Goal: Register for event/course

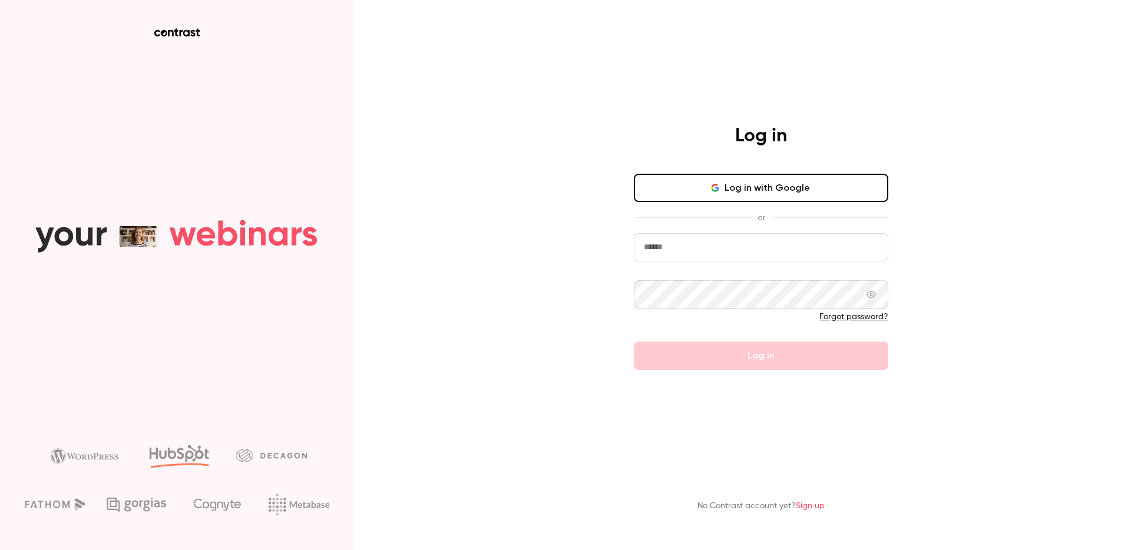
click at [737, 187] on button "Log in with Google" at bounding box center [761, 188] width 255 height 28
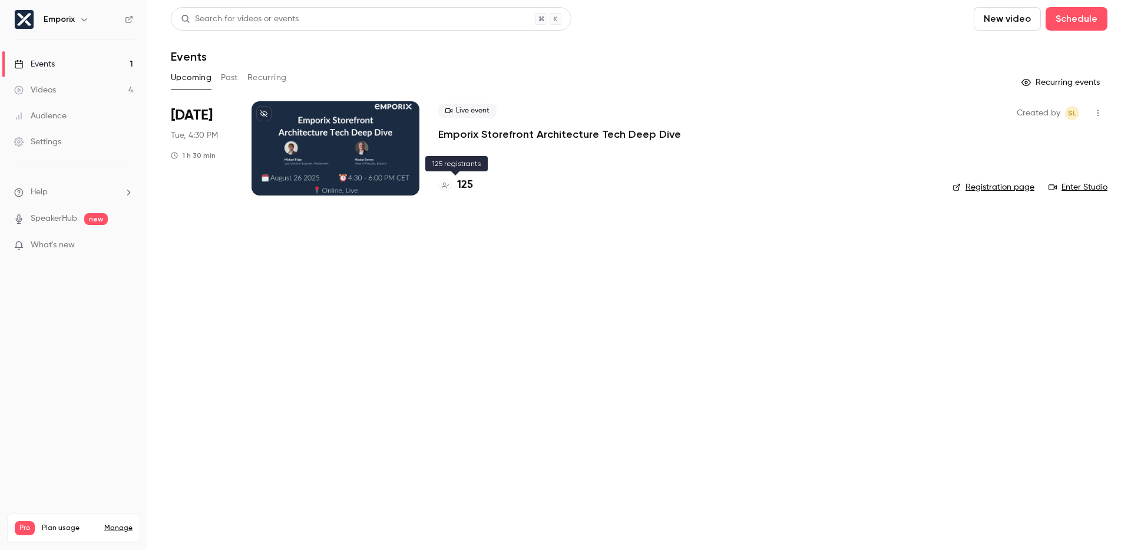
click at [465, 187] on h4 "125" at bounding box center [465, 185] width 16 height 16
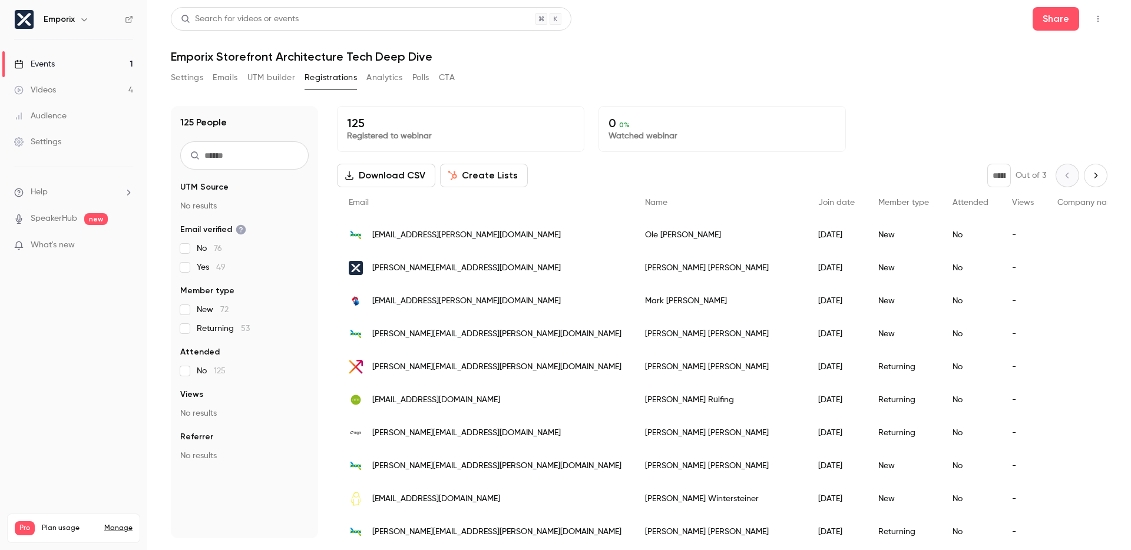
click at [729, 57] on h1 "Emporix Storefront Architecture Tech Deep Dive" at bounding box center [639, 56] width 937 height 14
click at [52, 62] on div "Events" at bounding box center [34, 64] width 41 height 12
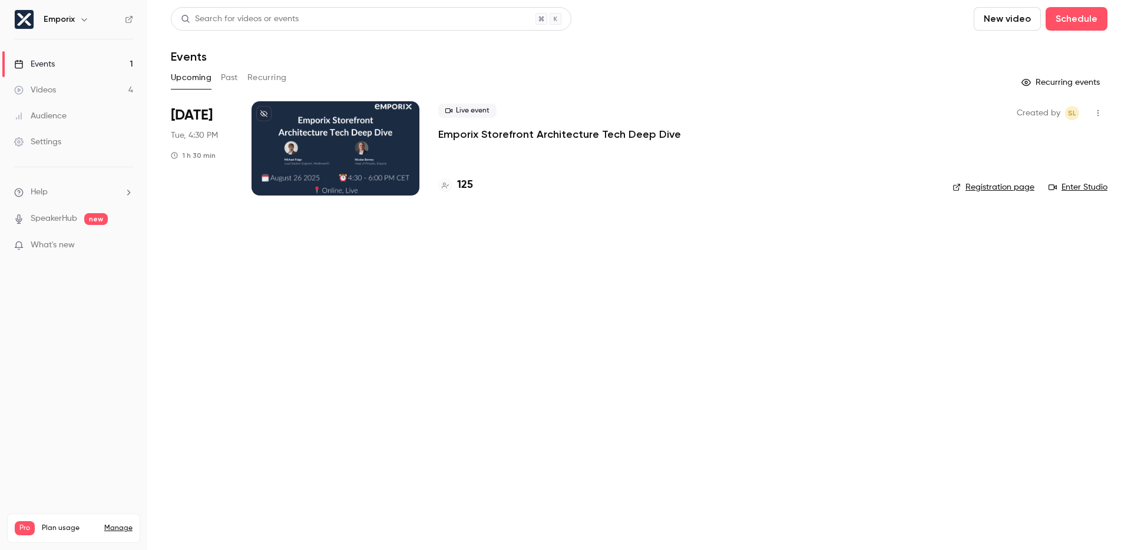
click at [718, 39] on header "Search for videos or events New video Schedule Events" at bounding box center [639, 35] width 937 height 57
click at [1092, 187] on link "Enter Studio" at bounding box center [1078, 187] width 59 height 12
